Goal: Transaction & Acquisition: Register for event/course

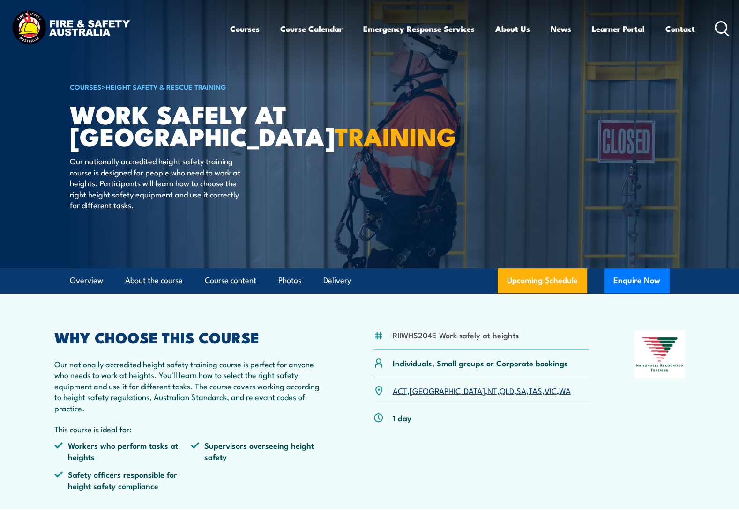
drag, startPoint x: 479, startPoint y: 144, endPoint x: 463, endPoint y: 161, distance: 22.5
click at [479, 144] on article "COURSES > Height Safety & Rescue Training Work Safely at Heights TRAINING Our n…" at bounding box center [370, 134] width 600 height 268
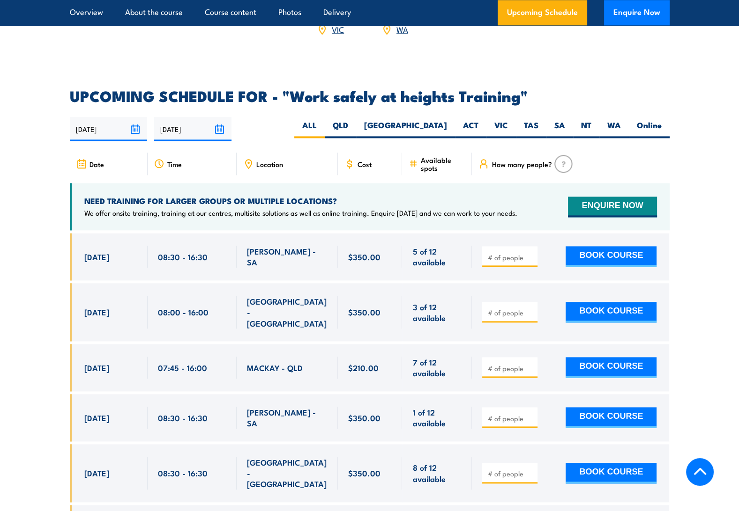
scroll to position [1546, 0]
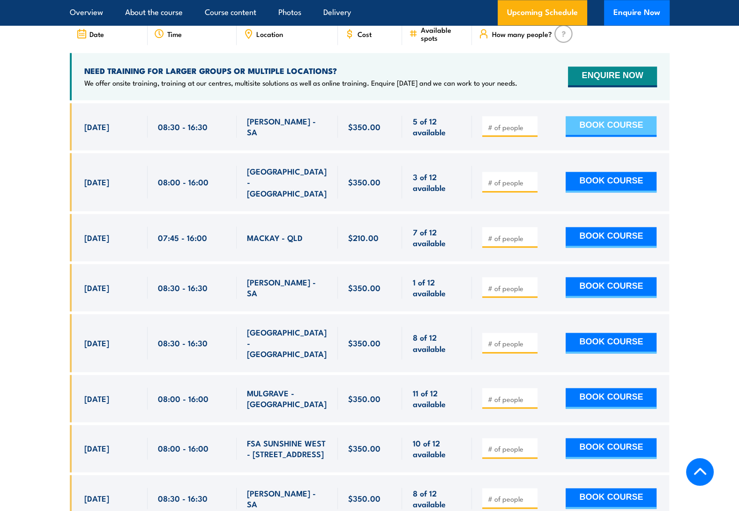
click at [602, 116] on button "BOOK COURSE" at bounding box center [610, 126] width 91 height 21
type input "1"
click at [528, 123] on input "1" at bounding box center [510, 127] width 47 height 9
click at [581, 116] on button "BOOK COURSE" at bounding box center [610, 126] width 91 height 21
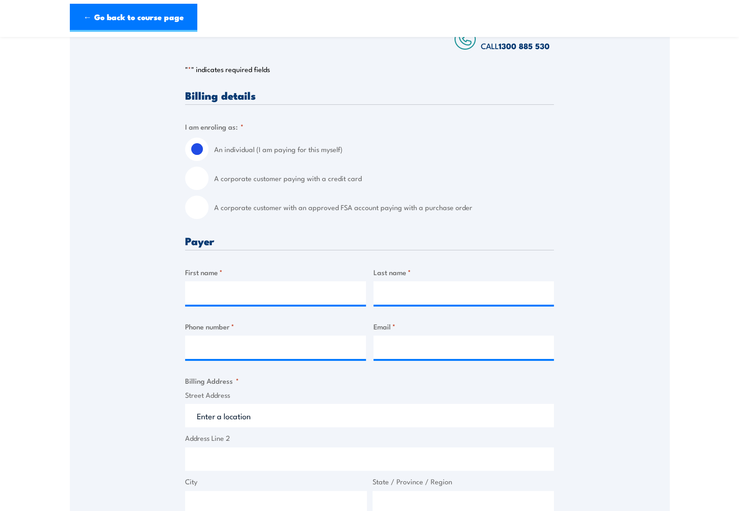
scroll to position [211, 0]
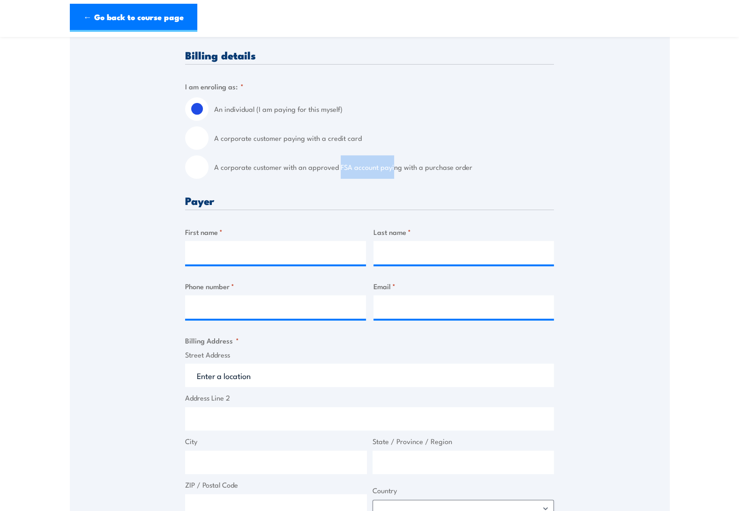
drag, startPoint x: 338, startPoint y: 166, endPoint x: 392, endPoint y: 163, distance: 54.5
click at [392, 163] on label "A corporate customer with an approved FSA account paying with a purchase order" at bounding box center [384, 166] width 340 height 23
click at [429, 180] on div "Billing details I am enroling as: * An individual (I am paying for this myself)…" at bounding box center [369, 425] width 369 height 751
drag, startPoint x: 421, startPoint y: 167, endPoint x: 470, endPoint y: 167, distance: 49.2
click at [470, 167] on label "A corporate customer with an approved FSA account paying with a purchase order" at bounding box center [384, 166] width 340 height 23
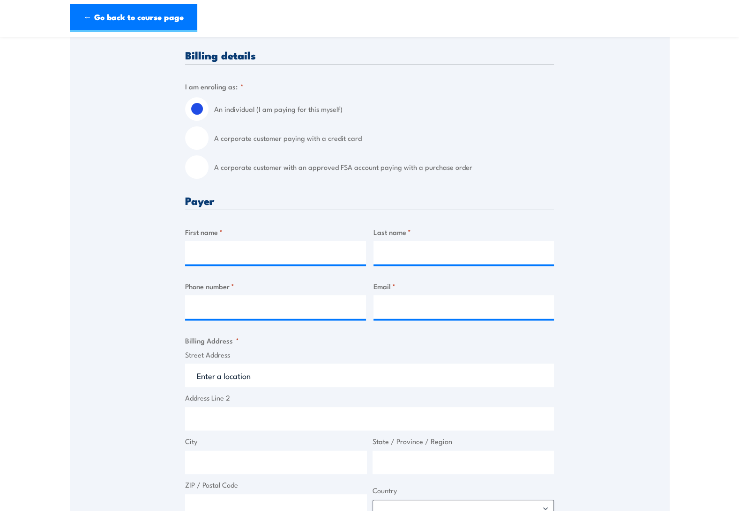
click at [118, 184] on div "Speak to a specialist CALL [PHONE_NUMBER] CALL [PHONE_NUMBER] " * " indicates r…" at bounding box center [370, 378] width 600 height 853
click at [197, 169] on input "A corporate customer with an approved FSA account paying with a purchase order" at bounding box center [196, 166] width 23 height 23
radio input "true"
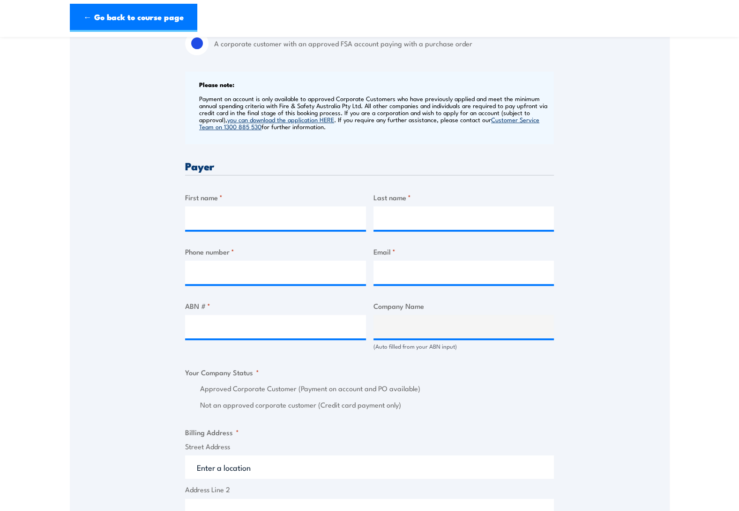
scroll to position [351, 0]
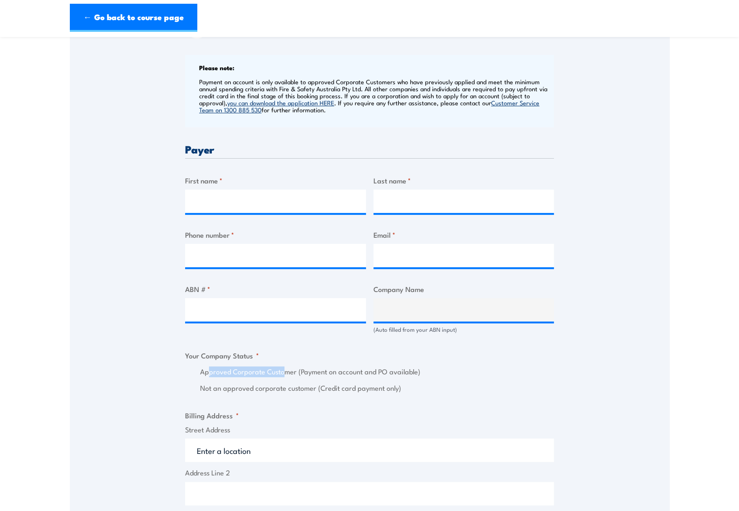
drag, startPoint x: 208, startPoint y: 375, endPoint x: 284, endPoint y: 371, distance: 76.0
click at [284, 371] on label "Approved Corporate Customer (Payment on account and PO available)" at bounding box center [377, 372] width 354 height 11
click at [351, 370] on label "Approved Corporate Customer (Payment on account and PO available)" at bounding box center [377, 372] width 354 height 11
drag, startPoint x: 368, startPoint y: 371, endPoint x: 416, endPoint y: 374, distance: 48.3
click at [416, 374] on label "Approved Corporate Customer (Payment on account and PO available)" at bounding box center [377, 372] width 354 height 11
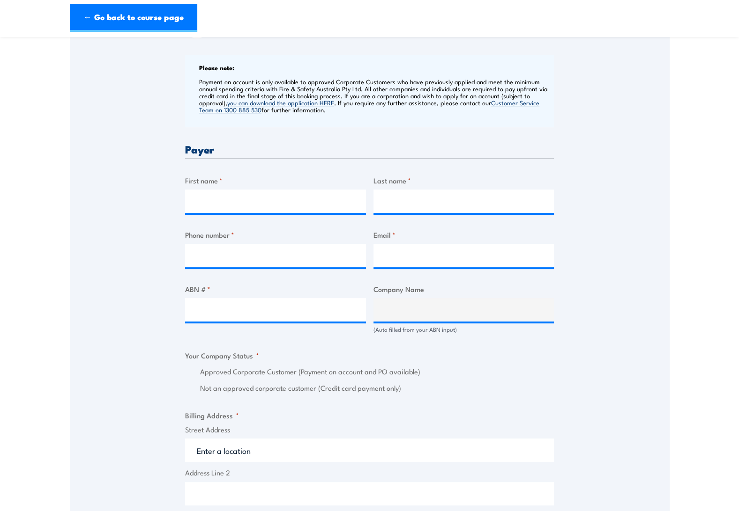
click at [487, 376] on label "Approved Corporate Customer (Payment on account and PO available)" at bounding box center [377, 372] width 354 height 11
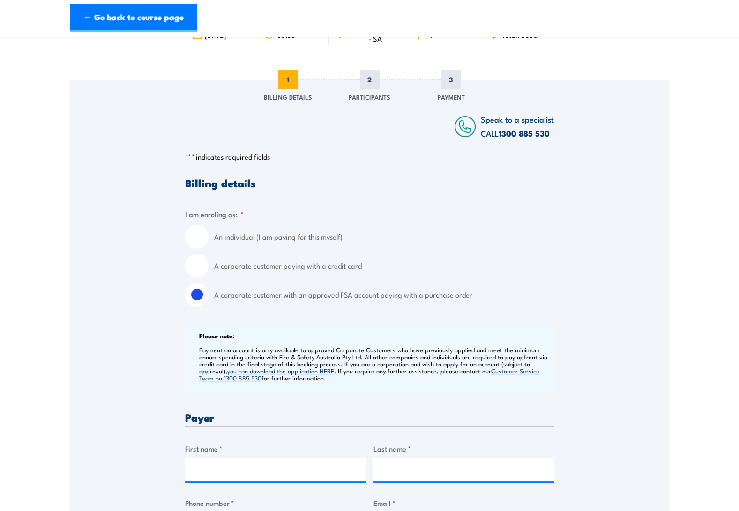
scroll to position [0, 0]
